Goal: Task Accomplishment & Management: Use online tool/utility

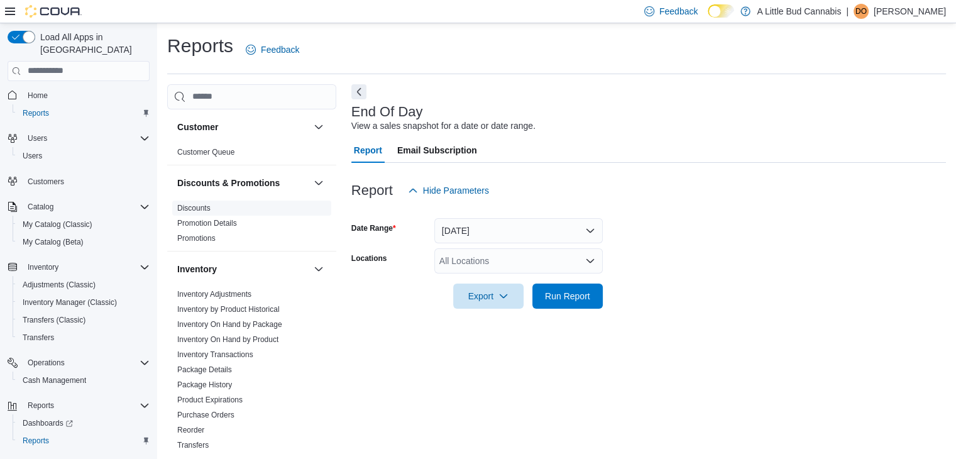
scroll to position [4, 0]
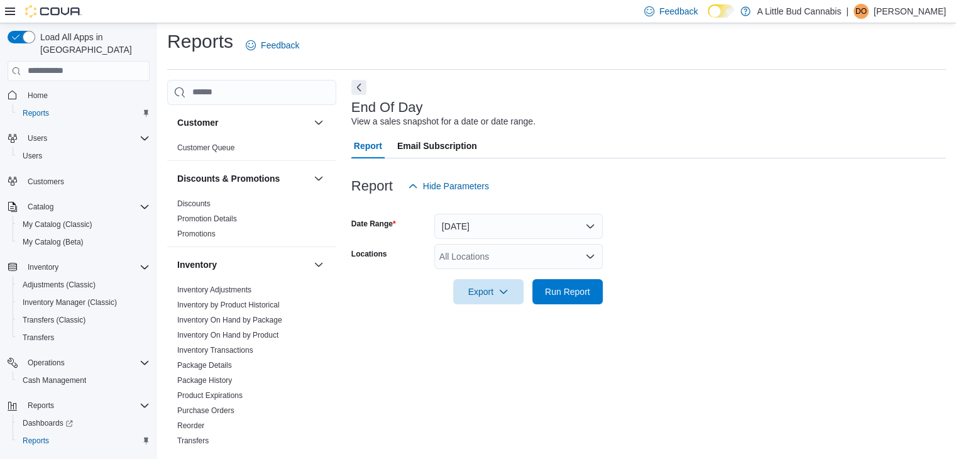
click at [501, 262] on div "All Locations" at bounding box center [518, 256] width 169 height 25
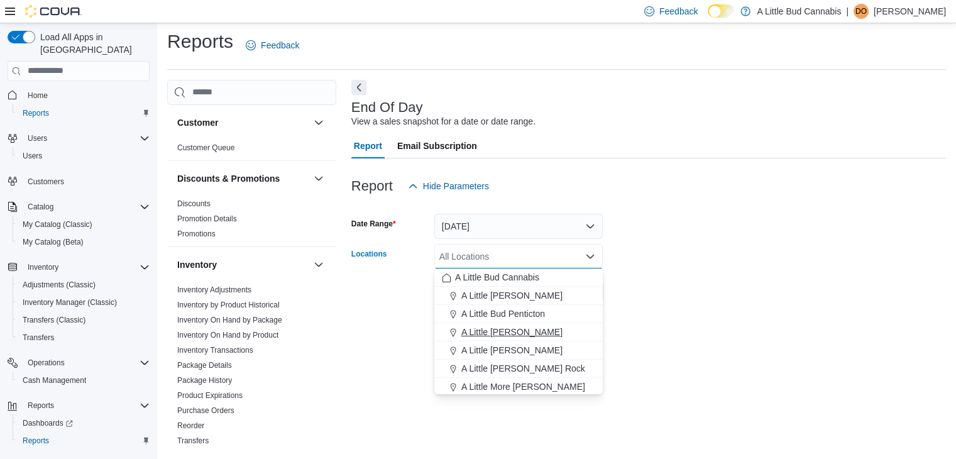
click at [510, 328] on span "A Little [PERSON_NAME]" at bounding box center [512, 332] width 101 height 13
click at [664, 287] on form "Date Range [DATE] Locations A Little [PERSON_NAME] Combo box. Selected. A Littl…" at bounding box center [648, 252] width 595 height 106
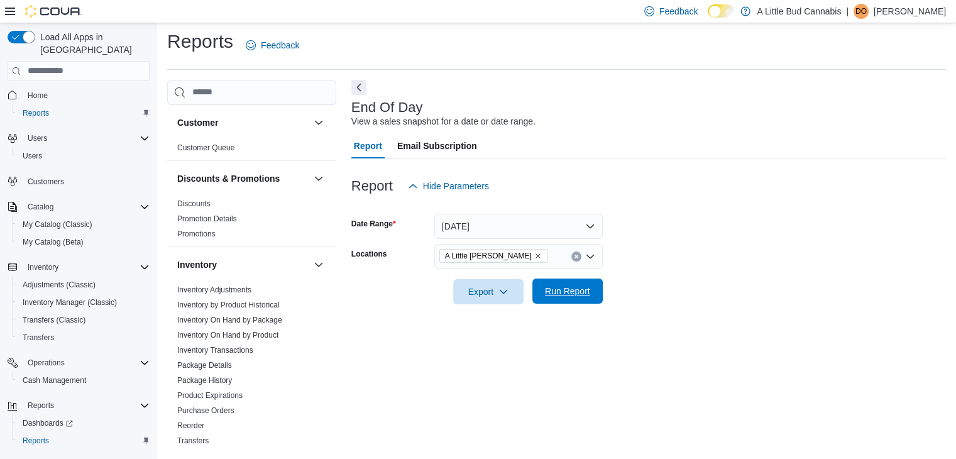
click at [568, 296] on span "Run Report" at bounding box center [567, 291] width 45 height 13
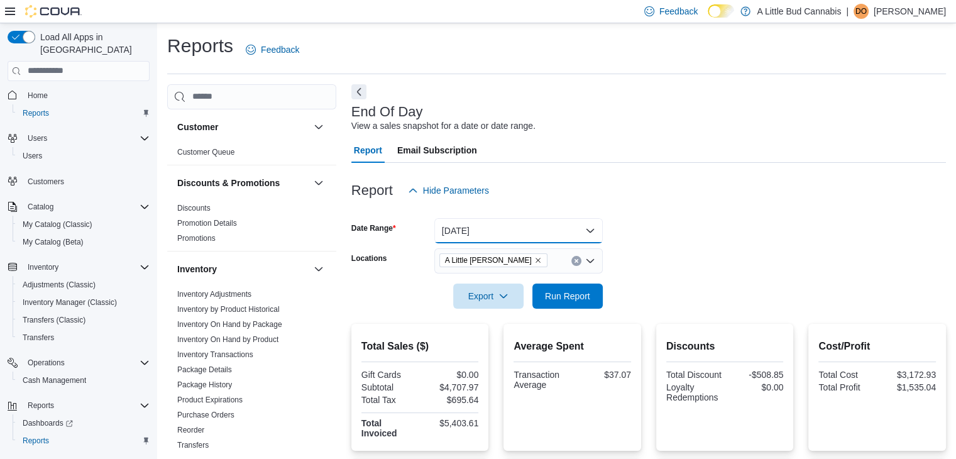
click at [533, 231] on button "[DATE]" at bounding box center [518, 230] width 169 height 25
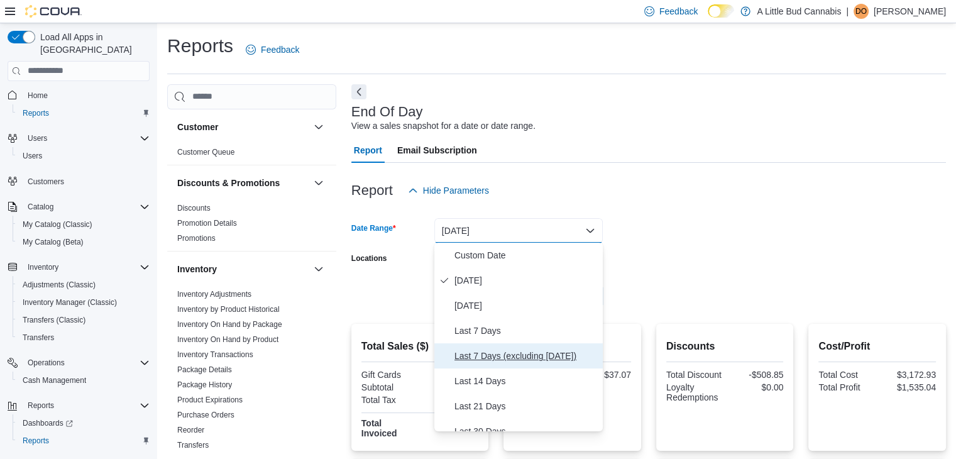
click at [558, 355] on span "Last 7 Days (excluding [DATE])" at bounding box center [526, 355] width 143 height 15
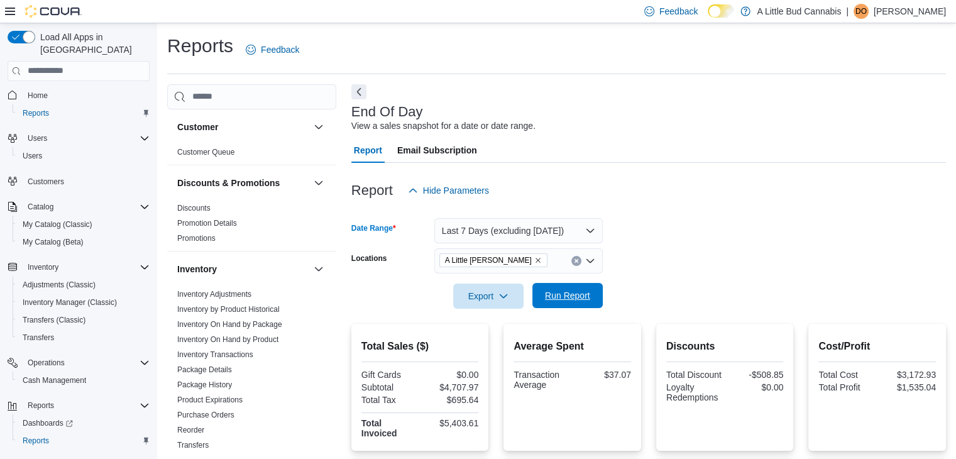
click at [577, 295] on span "Run Report" at bounding box center [567, 295] width 45 height 13
click at [51, 88] on link "Home" at bounding box center [38, 95] width 30 height 15
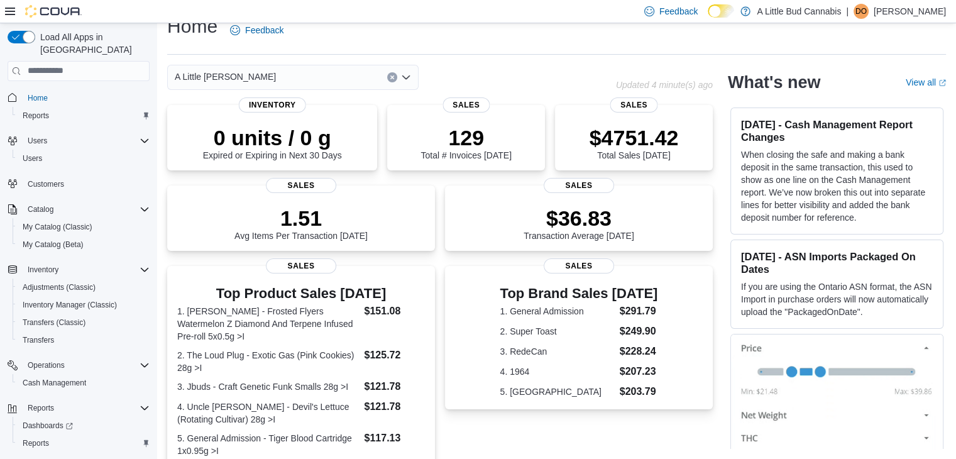
scroll to position [309, 0]
